Goal: Find specific page/section: Find specific page/section

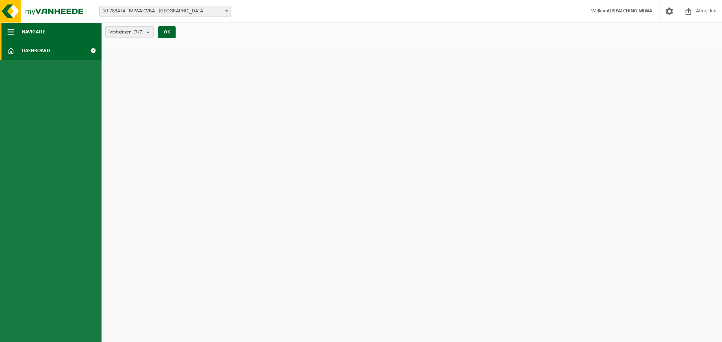
click at [40, 31] on span "Navigatie" at bounding box center [33, 32] width 23 height 19
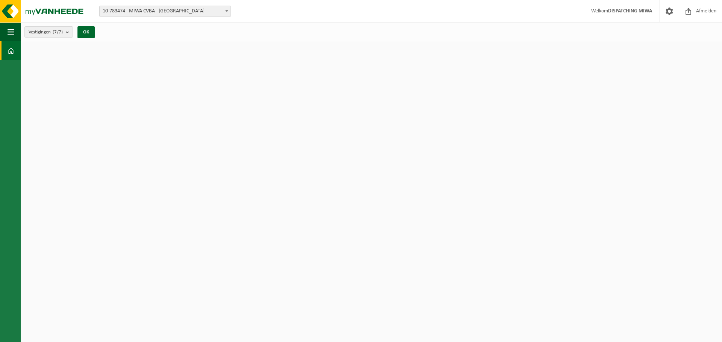
click at [227, 12] on b at bounding box center [226, 11] width 3 height 2
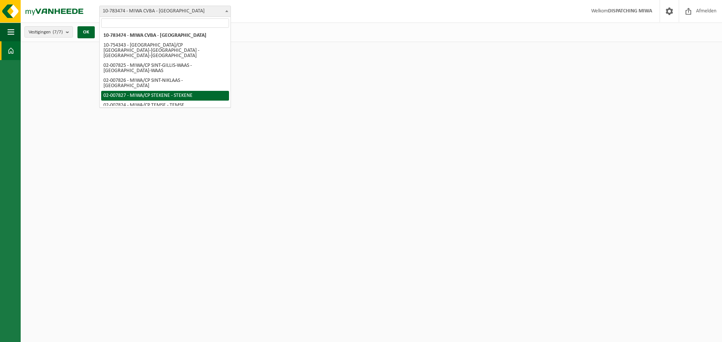
select select "27800"
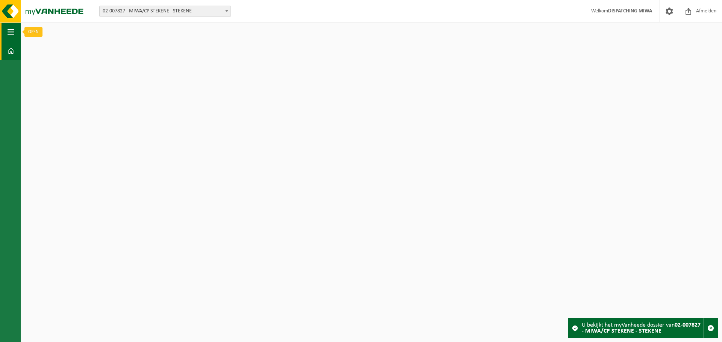
click at [8, 30] on span "button" at bounding box center [11, 32] width 7 height 19
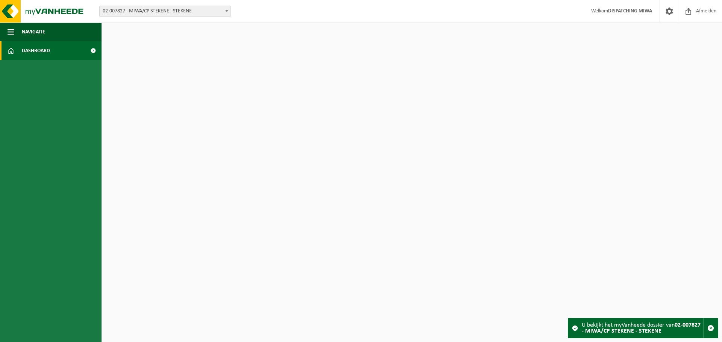
click at [36, 53] on span "Dashboard" at bounding box center [36, 50] width 28 height 19
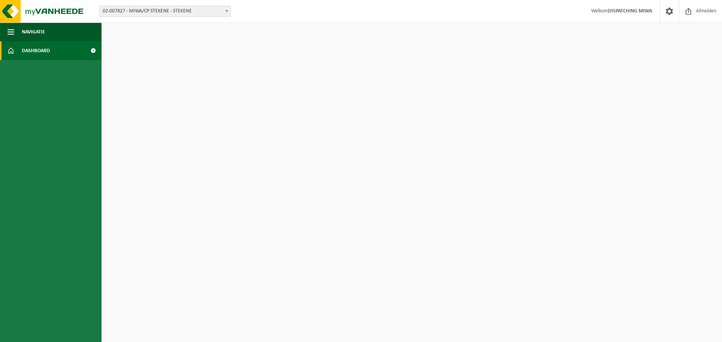
click at [40, 47] on span "Dashboard" at bounding box center [36, 50] width 28 height 19
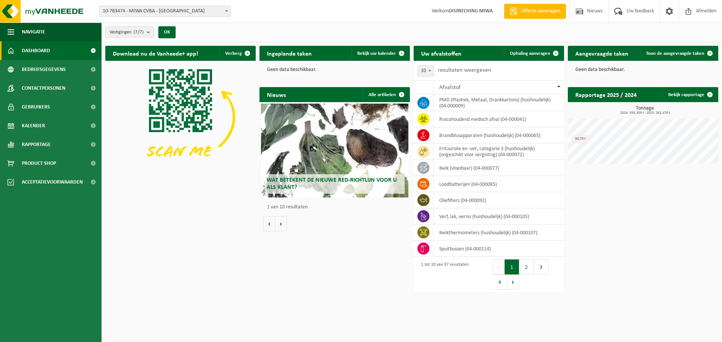
click at [225, 11] on span at bounding box center [227, 11] width 8 height 10
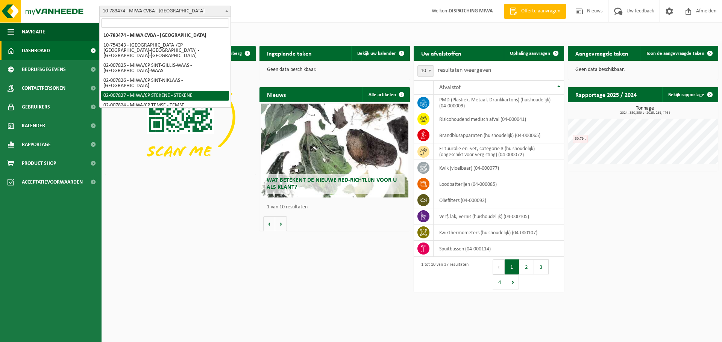
select select "27800"
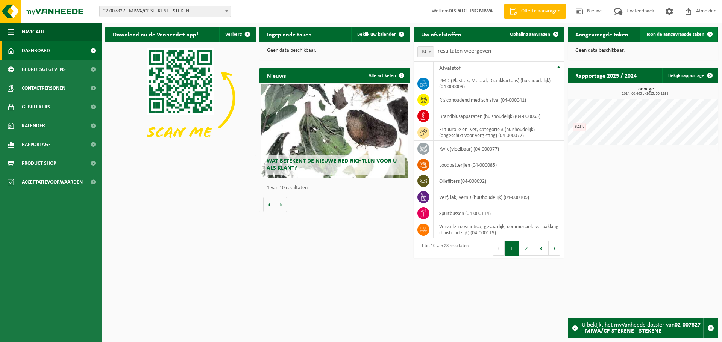
click at [671, 33] on span "Toon de aangevraagde taken" at bounding box center [675, 34] width 58 height 5
